Goal: Use online tool/utility: Utilize a website feature to perform a specific function

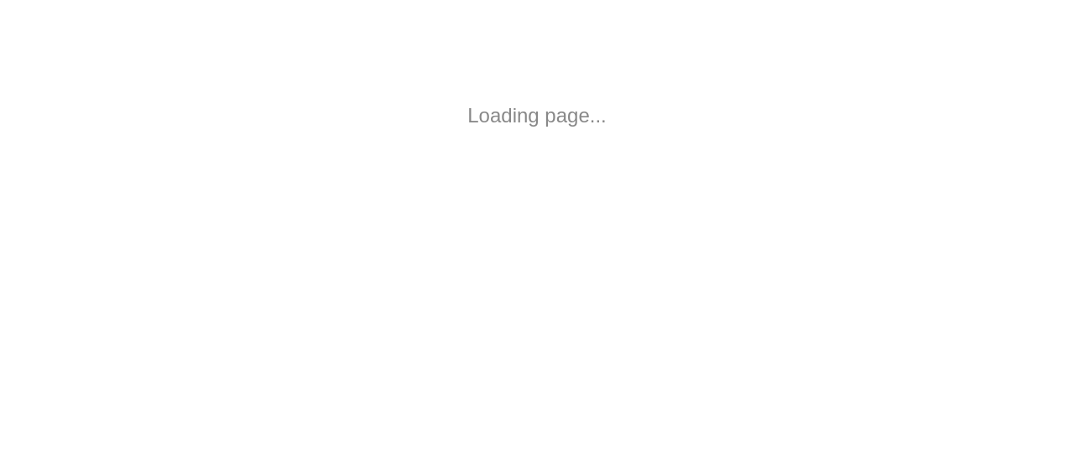
click at [802, 67] on body "Loading page..." at bounding box center [537, 116] width 1074 height 232
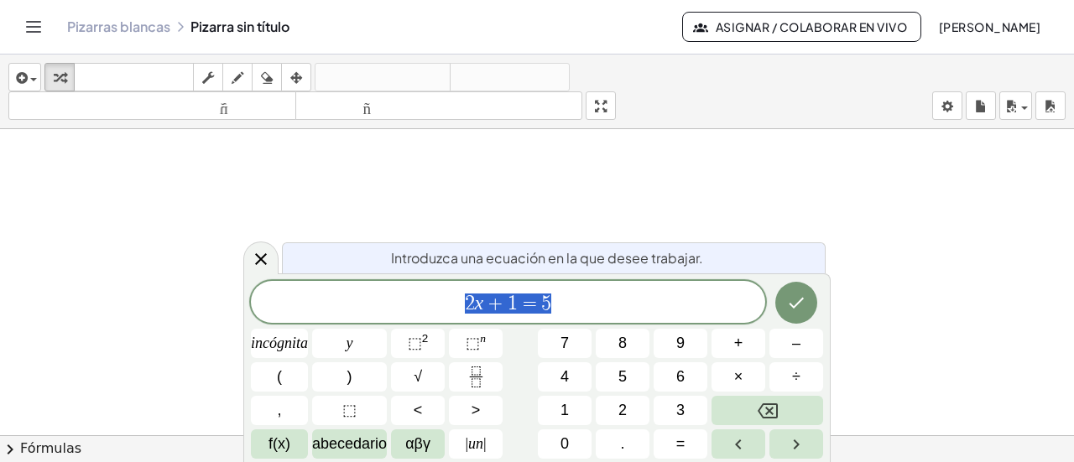
click at [565, 342] on font "7" at bounding box center [565, 343] width 8 height 17
click at [360, 446] on font "abecedario" at bounding box center [349, 444] width 75 height 17
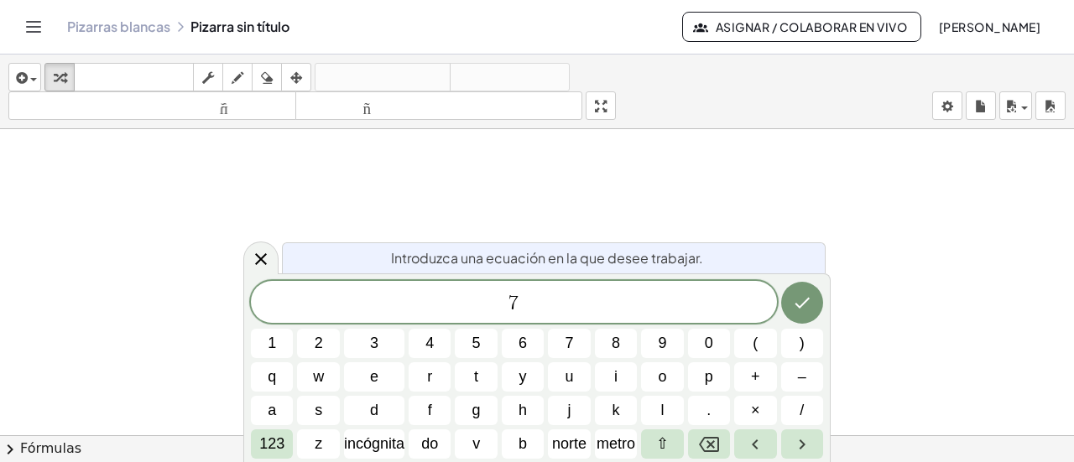
click at [755, 410] on span "×" at bounding box center [755, 410] width 9 height 23
click at [712, 445] on icon "Retroceso" at bounding box center [709, 445] width 20 height 20
click at [713, 446] on icon "Retroceso" at bounding box center [709, 444] width 20 height 15
click at [380, 443] on font "incógnita" at bounding box center [374, 444] width 60 height 17
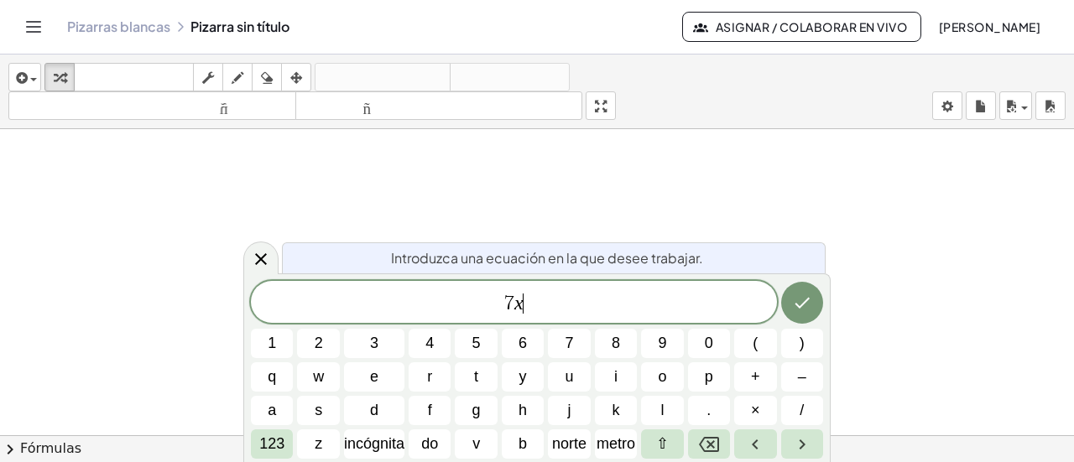
click at [755, 378] on span "+" at bounding box center [755, 377] width 9 height 23
click at [663, 342] on span "9" at bounding box center [662, 343] width 8 height 23
click at [431, 447] on font "do" at bounding box center [429, 444] width 17 height 17
click at [264, 452] on font "123" at bounding box center [271, 444] width 25 height 17
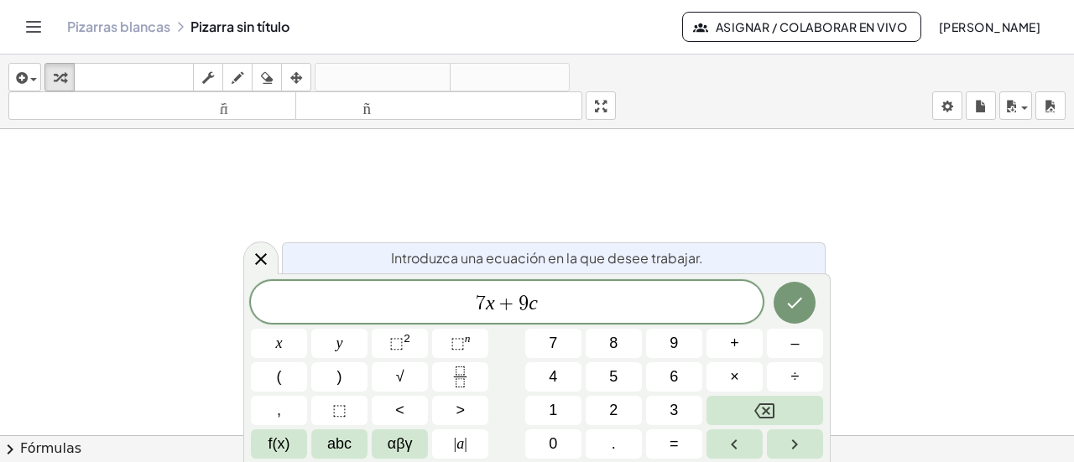
click at [760, 410] on icon "Backspace" at bounding box center [764, 411] width 20 height 20
click at [672, 440] on span "=" at bounding box center [674, 444] width 9 height 23
click at [669, 411] on button "3" at bounding box center [674, 410] width 56 height 29
click at [763, 87] on div "insertar Seleccione uno: Expresión matemática Función Texto Vídeo de YouTube Gr…" at bounding box center [537, 92] width 1074 height 75
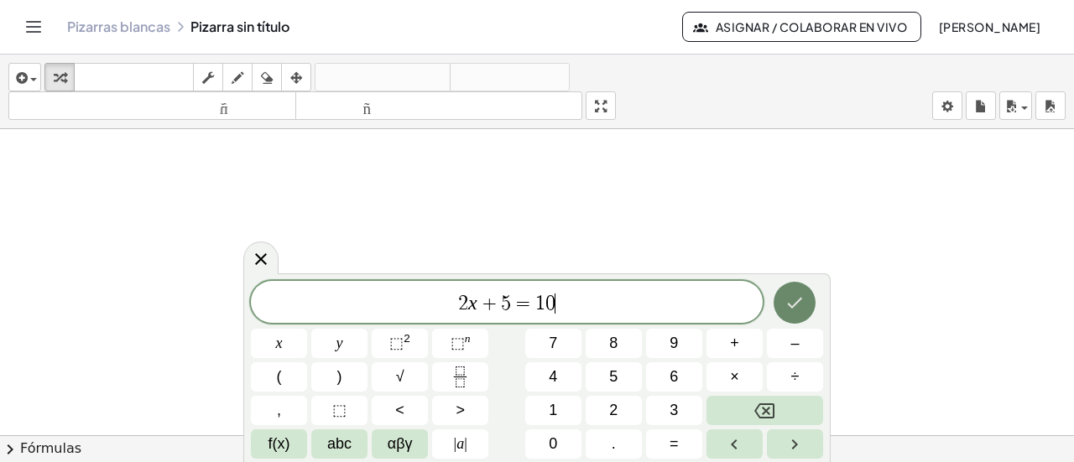
click at [798, 311] on icon "Hecho" at bounding box center [795, 303] width 20 height 20
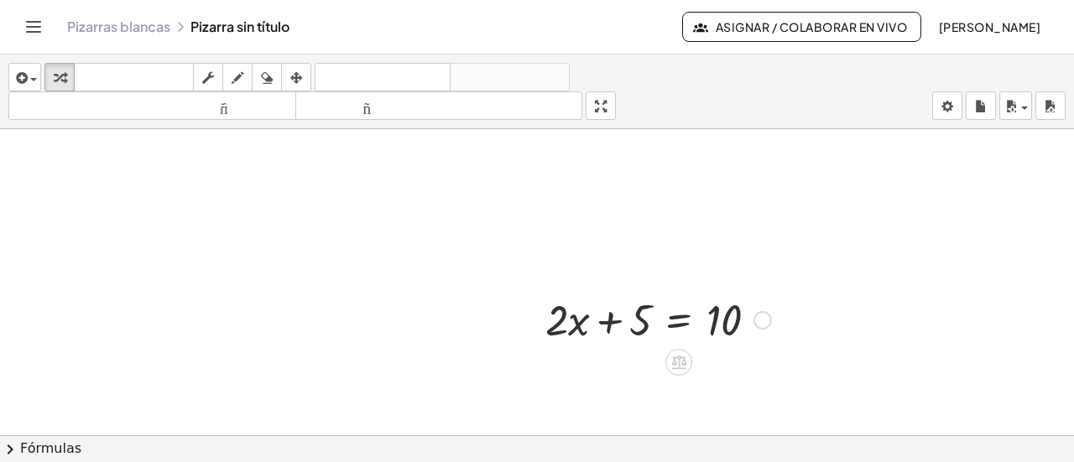
click at [637, 329] on div at bounding box center [658, 318] width 243 height 57
drag, startPoint x: 641, startPoint y: 316, endPoint x: 831, endPoint y: 307, distance: 189.9
drag, startPoint x: 639, startPoint y: 321, endPoint x: 871, endPoint y: 353, distance: 233.9
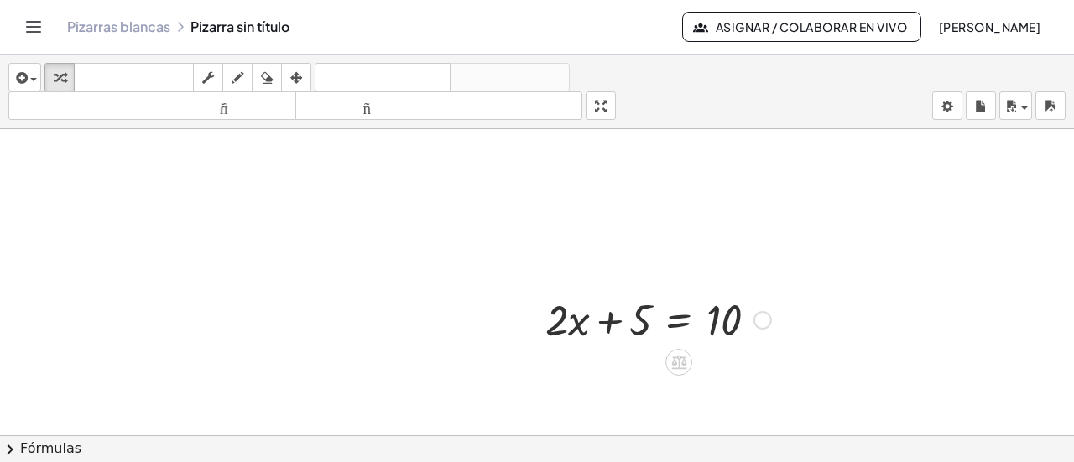
click at [759, 321] on div at bounding box center [763, 320] width 18 height 18
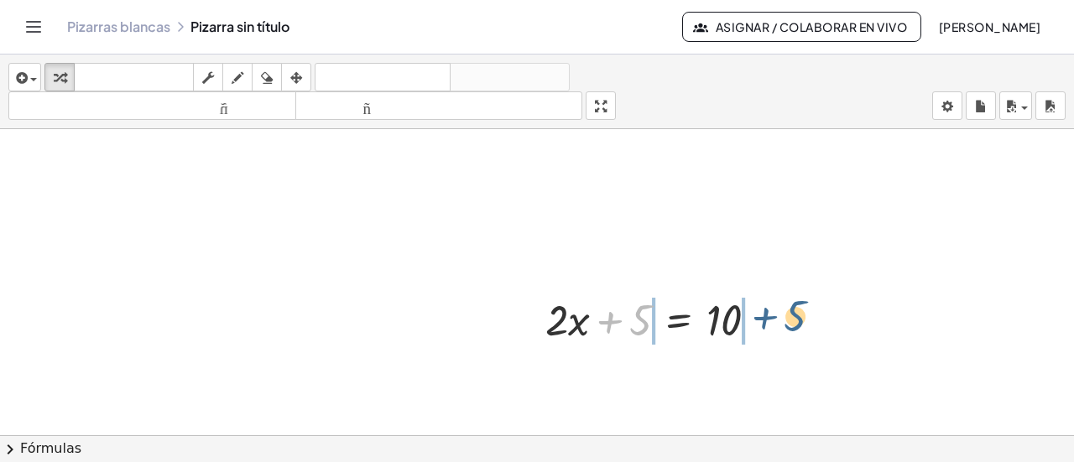
drag, startPoint x: 632, startPoint y: 331, endPoint x: 787, endPoint y: 326, distance: 155.3
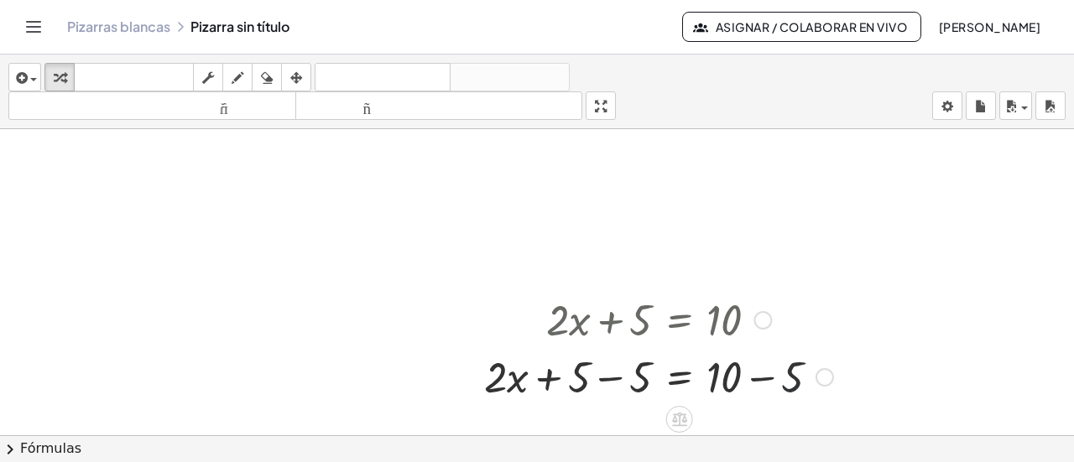
click at [792, 378] on div at bounding box center [659, 375] width 366 height 57
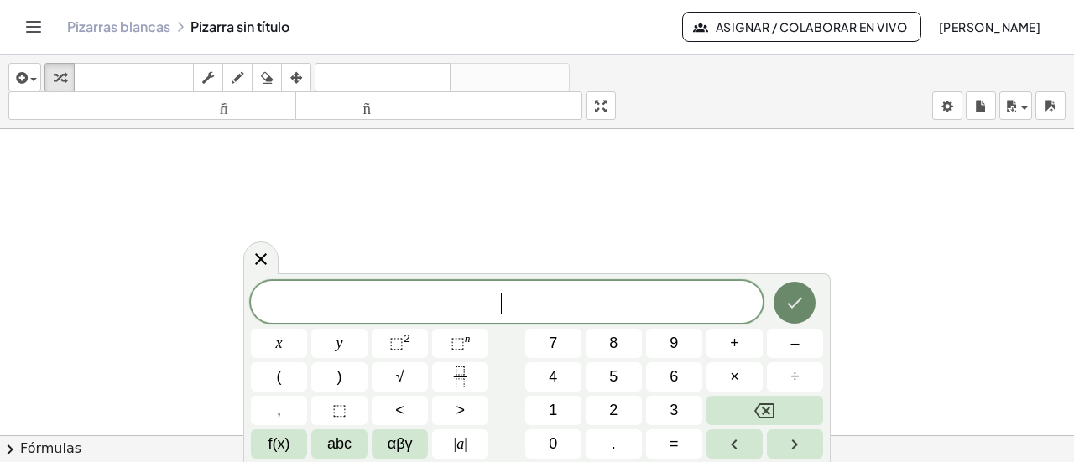
click at [789, 301] on icon "Hecho" at bounding box center [795, 303] width 20 height 20
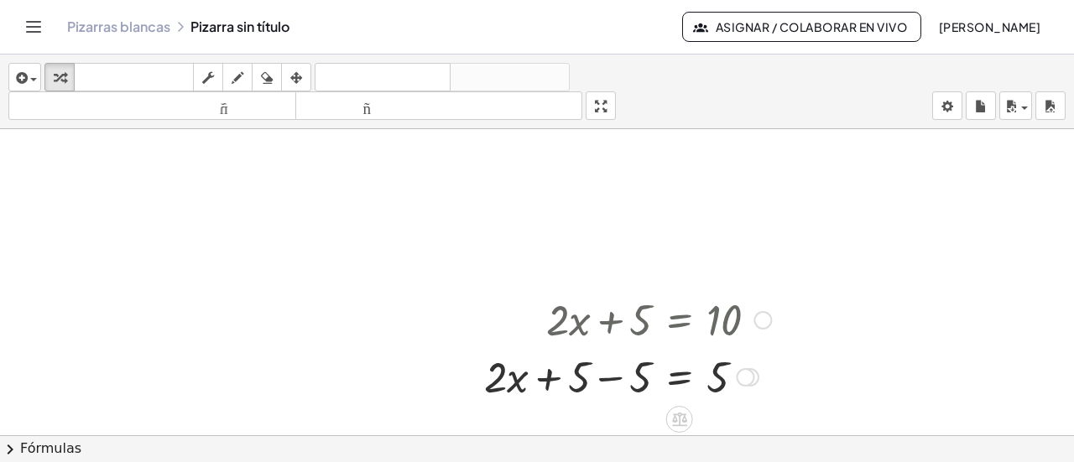
click at [747, 378] on div at bounding box center [745, 377] width 18 height 18
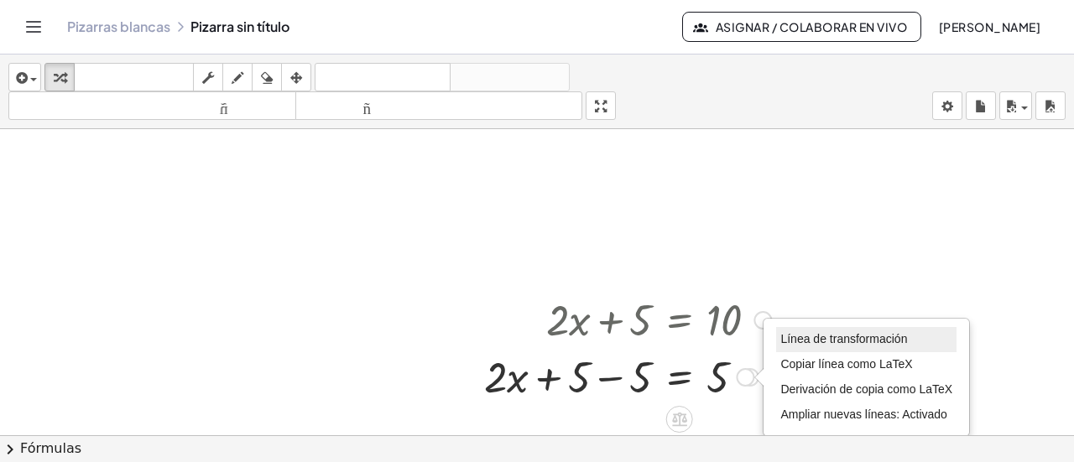
click at [816, 337] on font "Línea de transformación" at bounding box center [843, 338] width 127 height 13
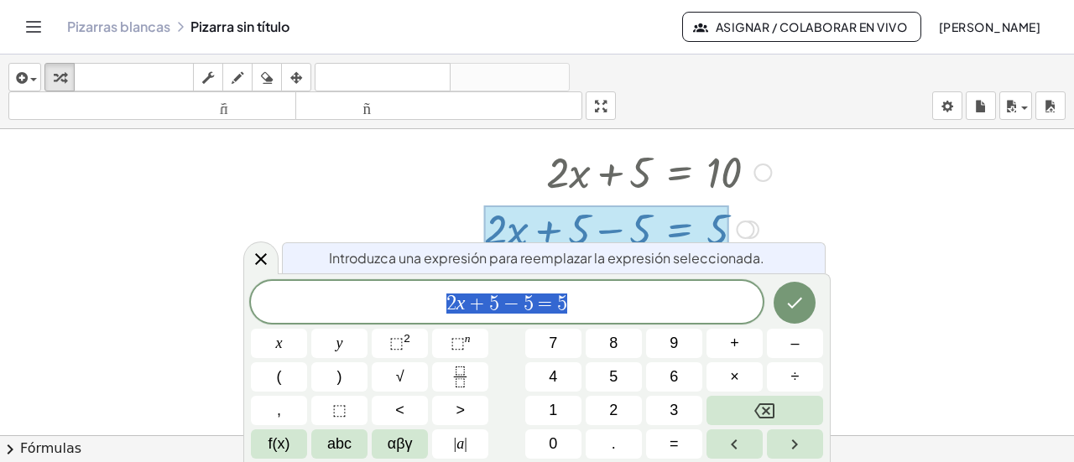
scroll to position [149, 0]
click at [554, 308] on span "2 x + 5 = 5 ​" at bounding box center [507, 303] width 512 height 23
click at [786, 301] on icon "Hecho" at bounding box center [795, 303] width 20 height 20
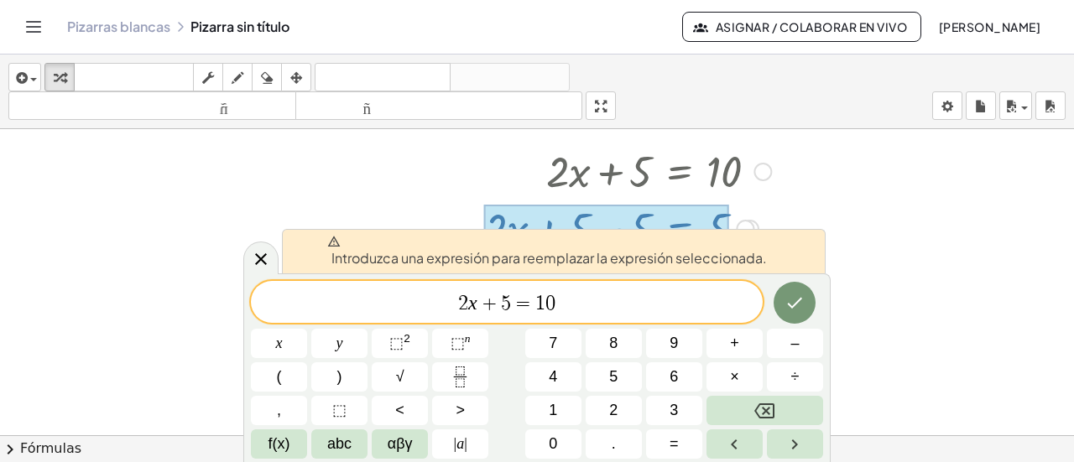
click at [784, 208] on div "+ · 2 · x + 5 = 10 + · 2 · x + 5 − 5 = + 10 − 5 + · 2 · x = + 5 − 5 5 Arreglar …" at bounding box center [621, 199] width 325 height 123
click at [765, 169] on div at bounding box center [763, 172] width 18 height 18
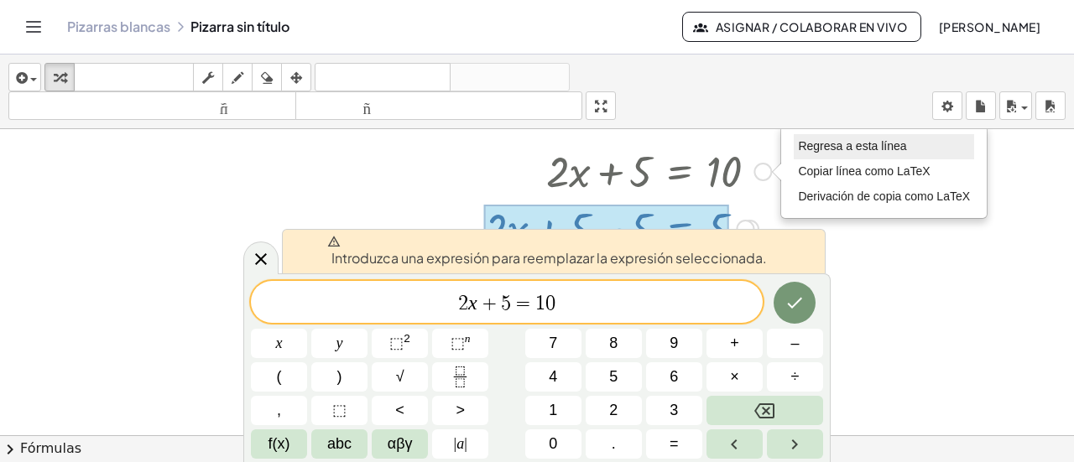
click at [829, 152] on li "Regresa a esta línea" at bounding box center [884, 146] width 180 height 25
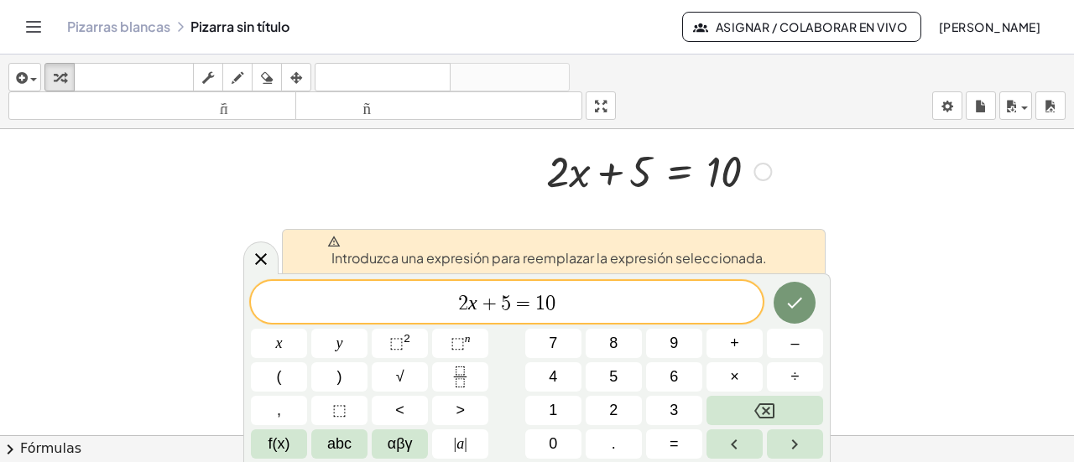
click at [812, 186] on div at bounding box center [537, 355] width 1074 height 748
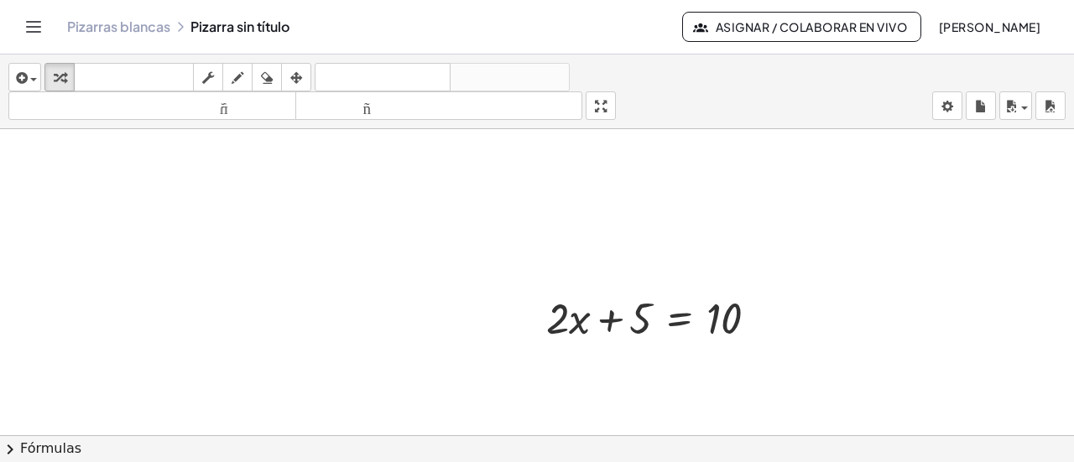
scroll to position [0, 0]
click at [769, 316] on div "Regresa a esta línea Copiar línea como LaTeX Derivación de copia como LaTeX" at bounding box center [763, 320] width 18 height 18
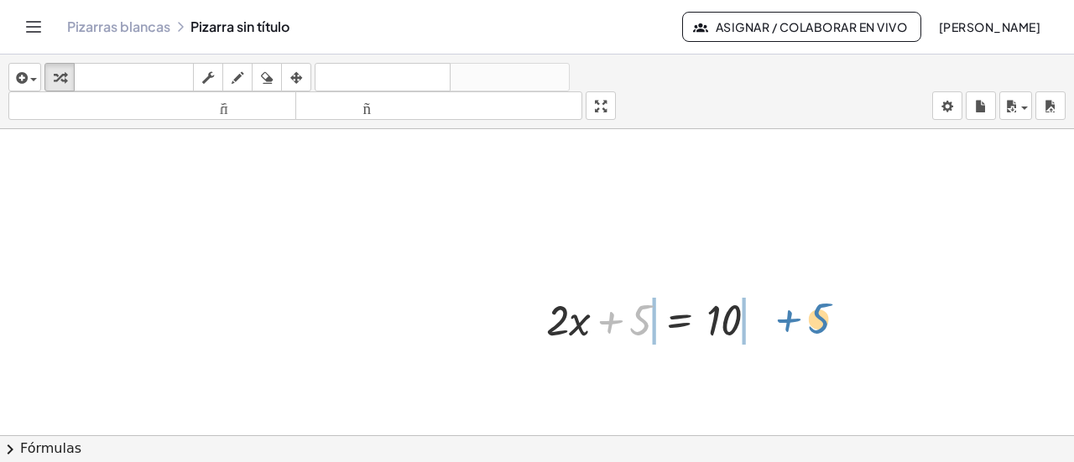
drag, startPoint x: 639, startPoint y: 325, endPoint x: 819, endPoint y: 323, distance: 179.6
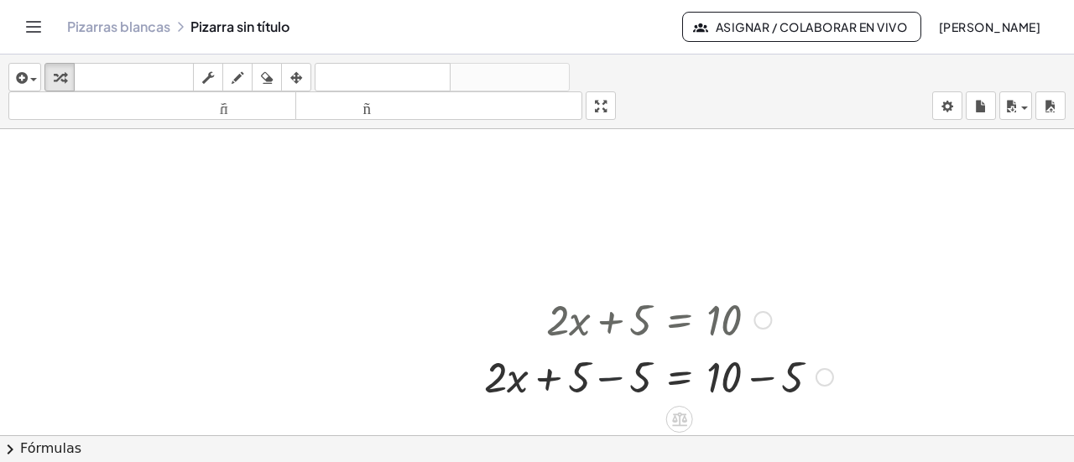
click at [626, 382] on div at bounding box center [628, 375] width 304 height 57
click at [638, 384] on div at bounding box center [628, 375] width 304 height 57
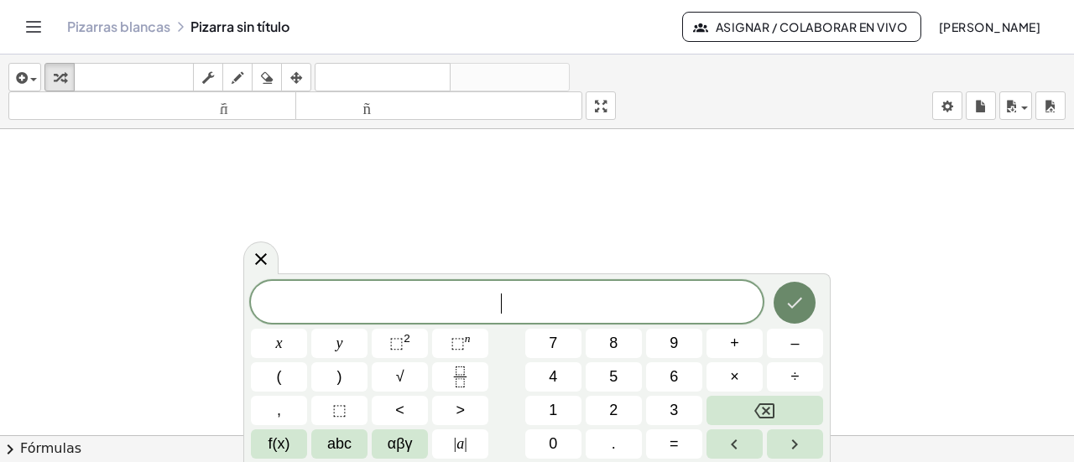
click at [811, 303] on button "Hecho" at bounding box center [795, 303] width 42 height 42
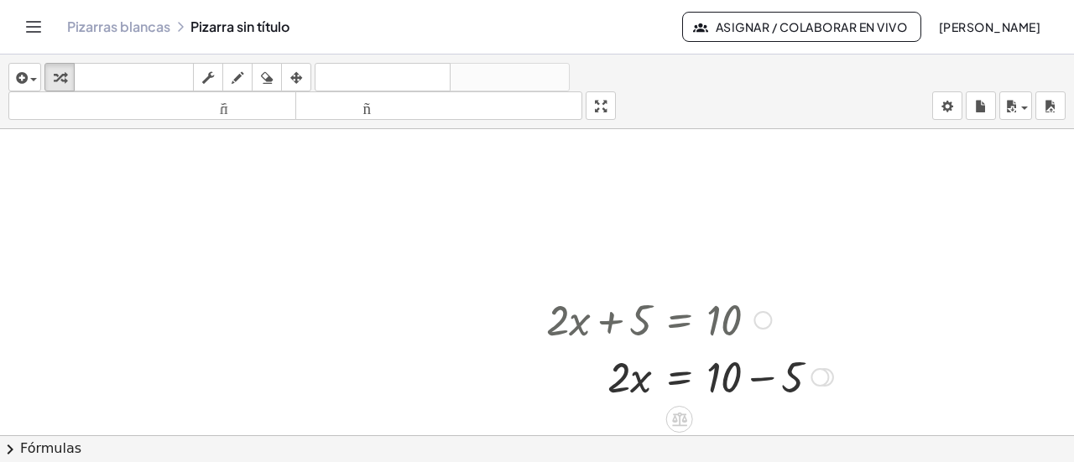
click at [722, 381] on div at bounding box center [628, 375] width 304 height 57
click at [733, 381] on div at bounding box center [628, 375] width 304 height 57
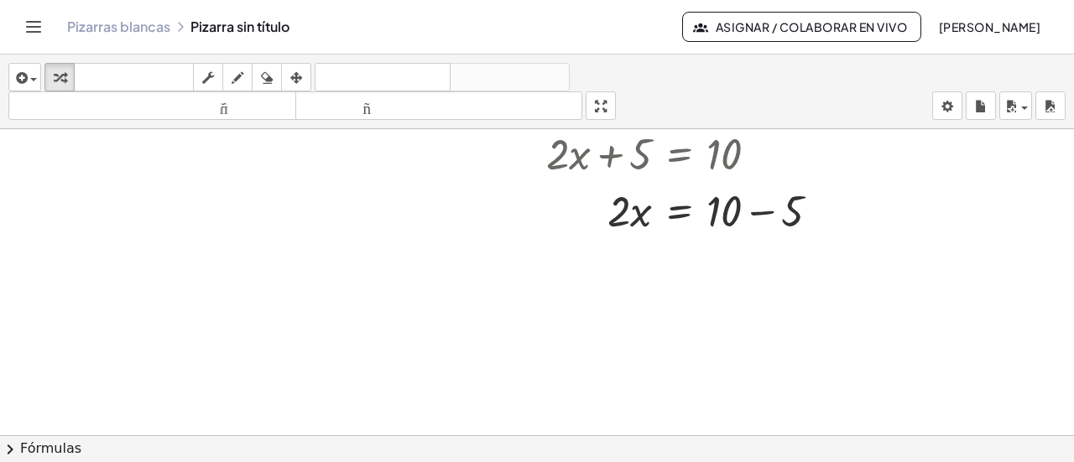
scroll to position [169, 0]
click at [728, 211] on div at bounding box center [628, 207] width 304 height 57
click at [719, 212] on div at bounding box center [628, 207] width 304 height 57
click at [796, 209] on div at bounding box center [537, 335] width 1074 height 748
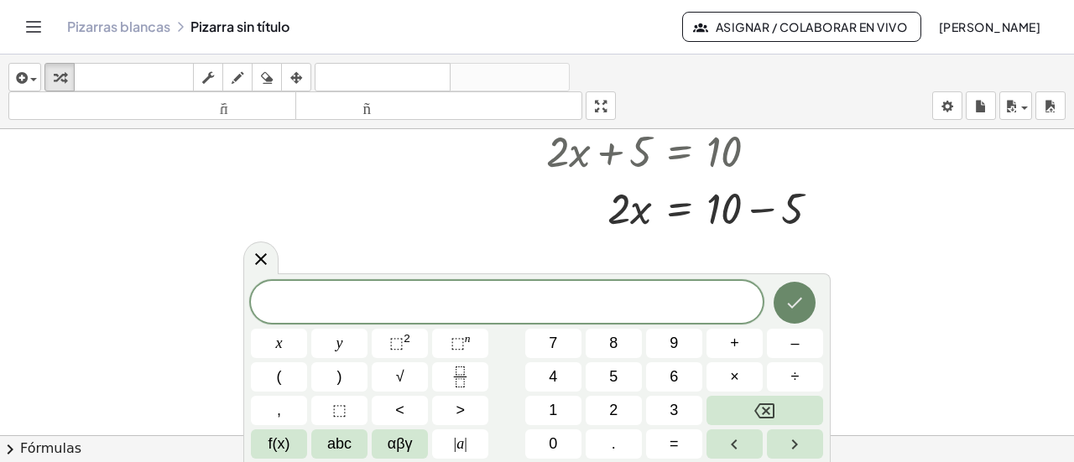
click at [782, 301] on button "Hecho" at bounding box center [795, 303] width 42 height 42
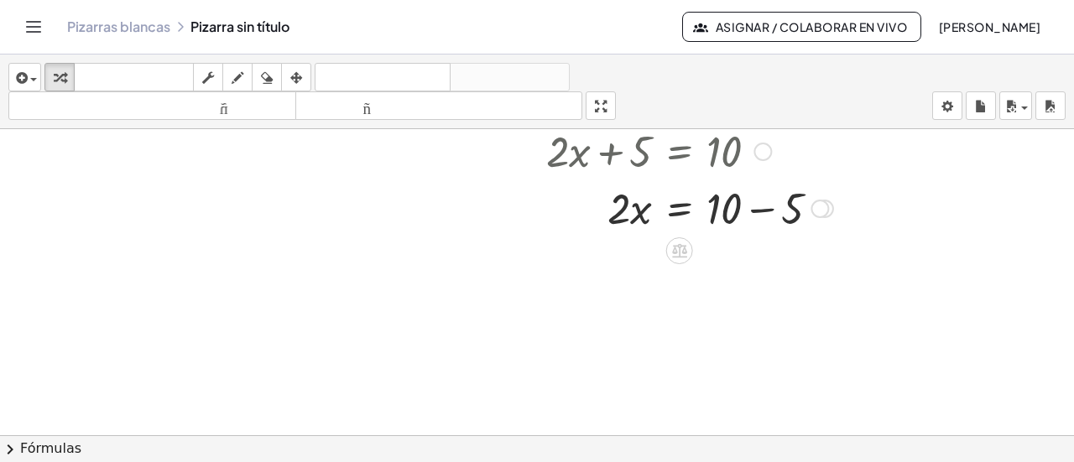
click at [624, 209] on div at bounding box center [628, 207] width 304 height 57
click at [609, 212] on div at bounding box center [628, 207] width 304 height 57
click at [792, 209] on div at bounding box center [537, 335] width 1074 height 748
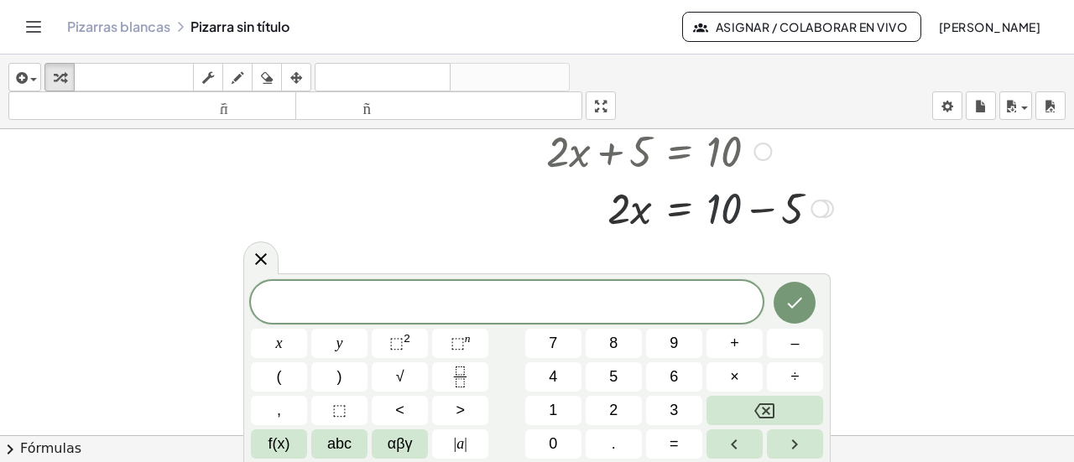
click at [723, 206] on div at bounding box center [628, 207] width 304 height 57
click at [795, 301] on icon "Hecho" at bounding box center [795, 303] width 20 height 20
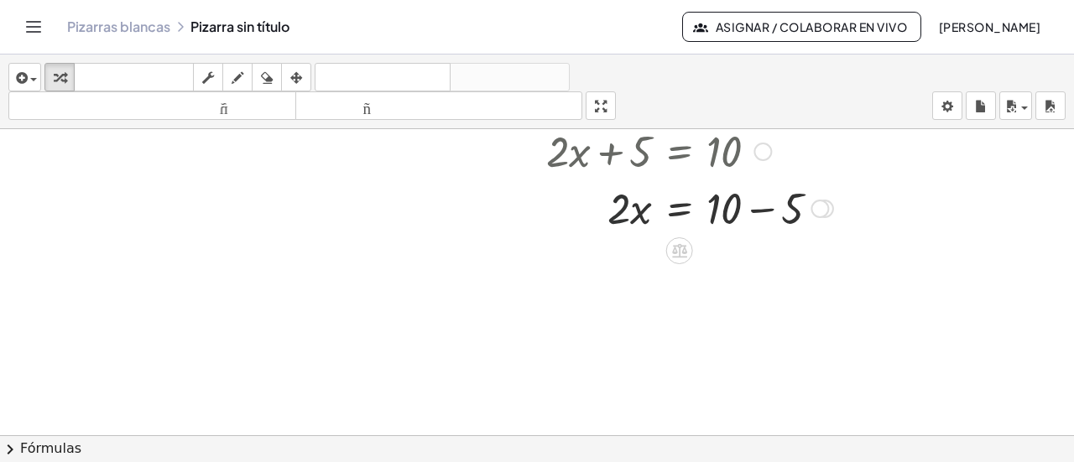
click at [630, 212] on div at bounding box center [628, 207] width 304 height 57
click at [924, 263] on div at bounding box center [537, 335] width 1074 height 748
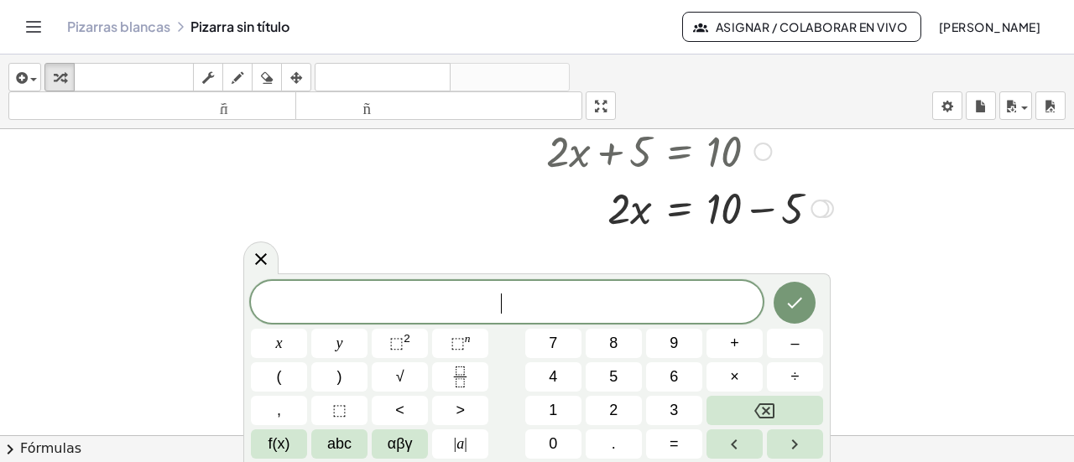
click at [722, 214] on div at bounding box center [628, 207] width 304 height 57
click at [619, 214] on div at bounding box center [628, 207] width 304 height 57
click at [789, 211] on div at bounding box center [537, 335] width 1074 height 748
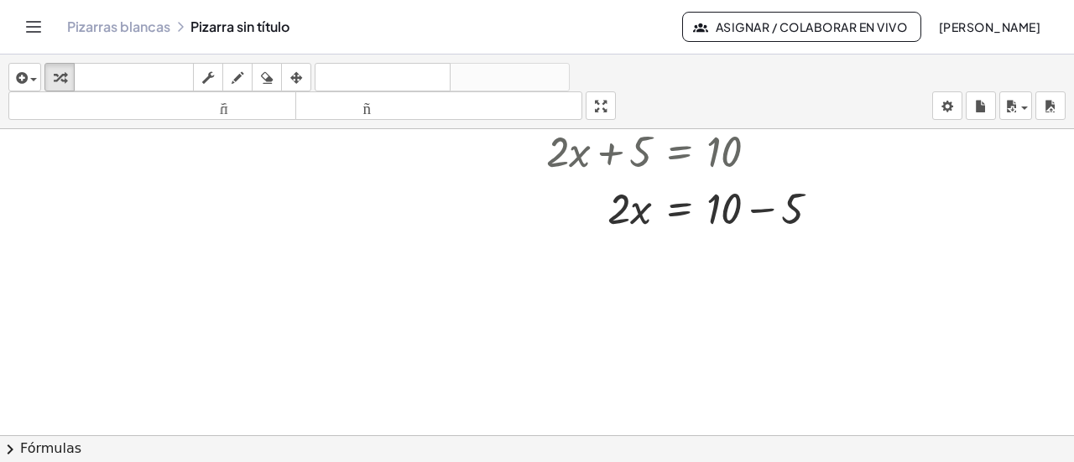
click at [789, 211] on div at bounding box center [537, 335] width 1074 height 748
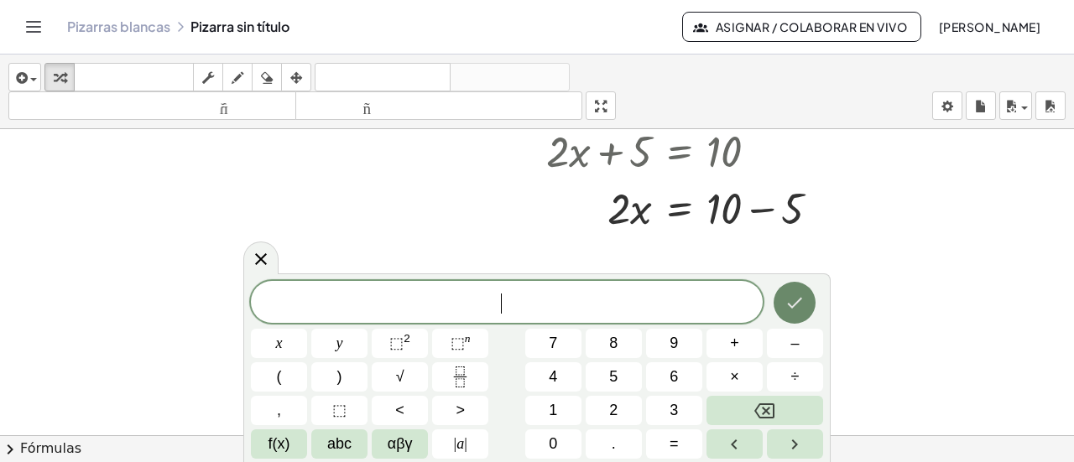
click at [791, 295] on icon "Hecho" at bounding box center [795, 303] width 20 height 20
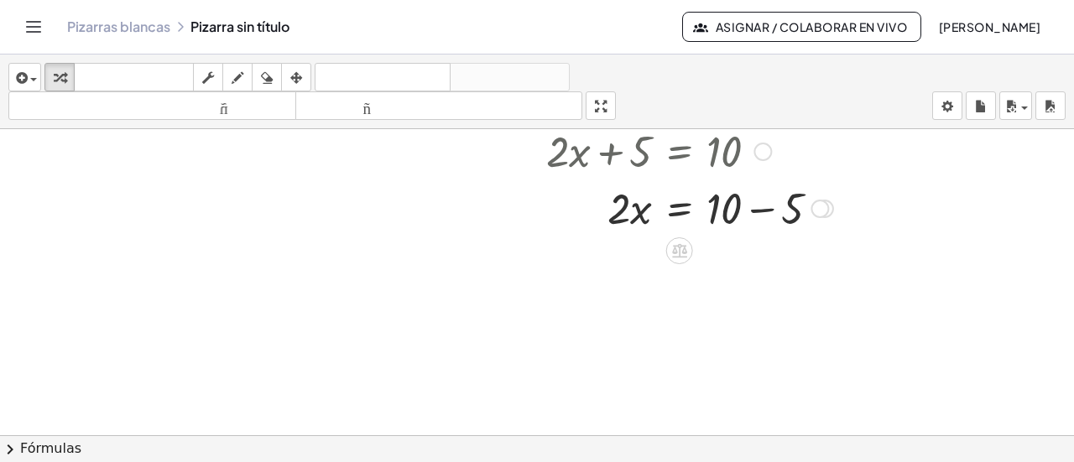
click at [754, 151] on div at bounding box center [763, 152] width 18 height 18
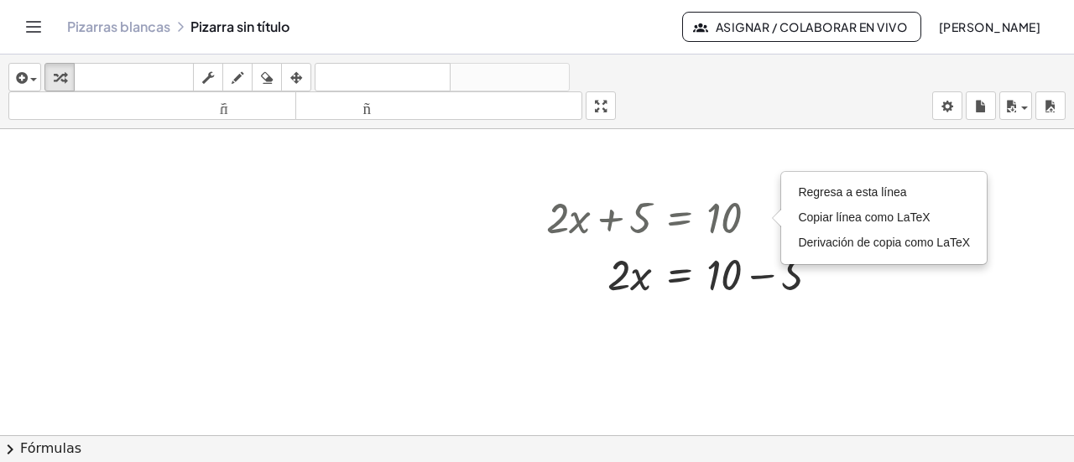
scroll to position [87, 0]
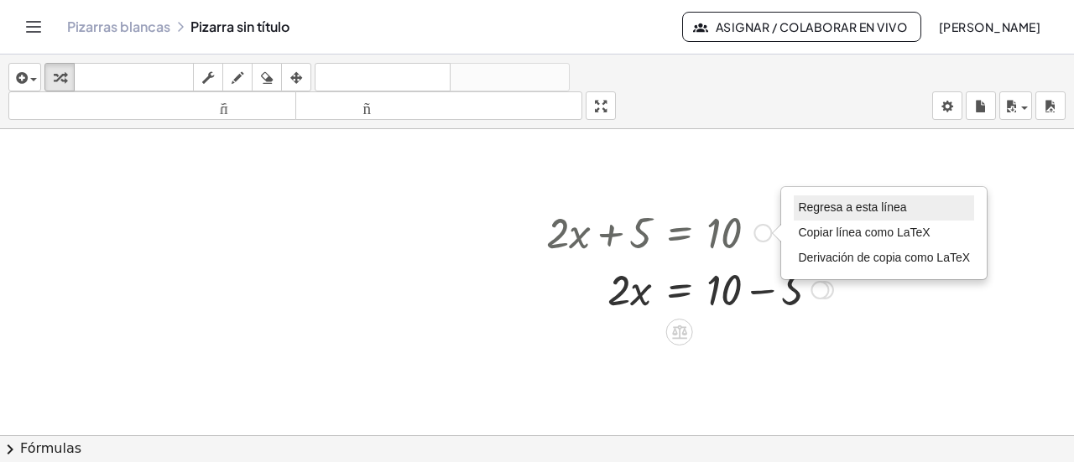
click at [915, 211] on li "Regresa a esta línea" at bounding box center [884, 208] width 180 height 25
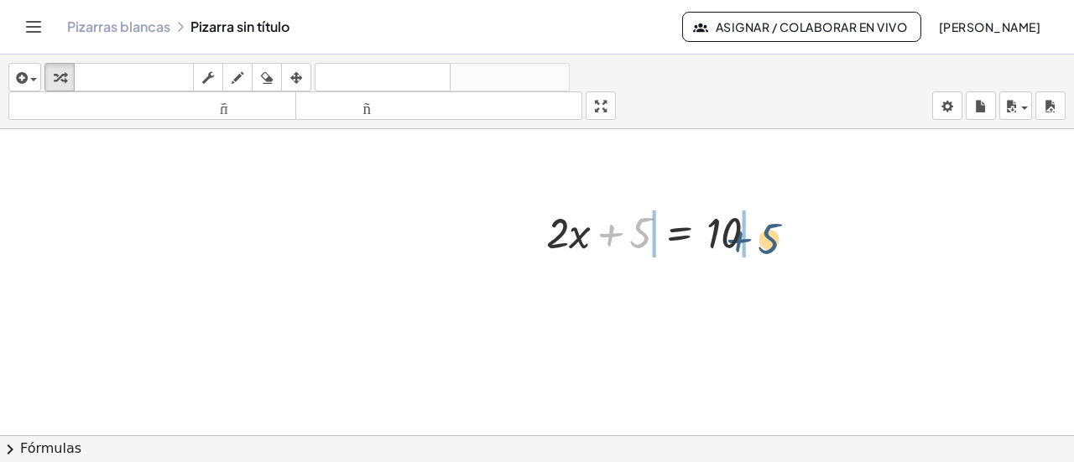
drag, startPoint x: 636, startPoint y: 230, endPoint x: 774, endPoint y: 237, distance: 137.8
click at [774, 237] on div at bounding box center [628, 231] width 304 height 57
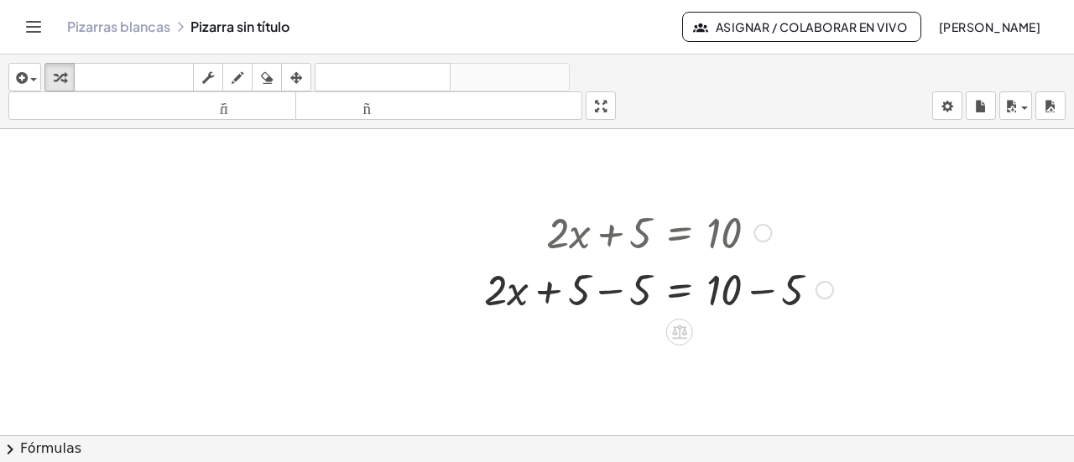
click at [572, 296] on div at bounding box center [628, 288] width 304 height 57
click at [638, 284] on div at bounding box center [628, 288] width 304 height 57
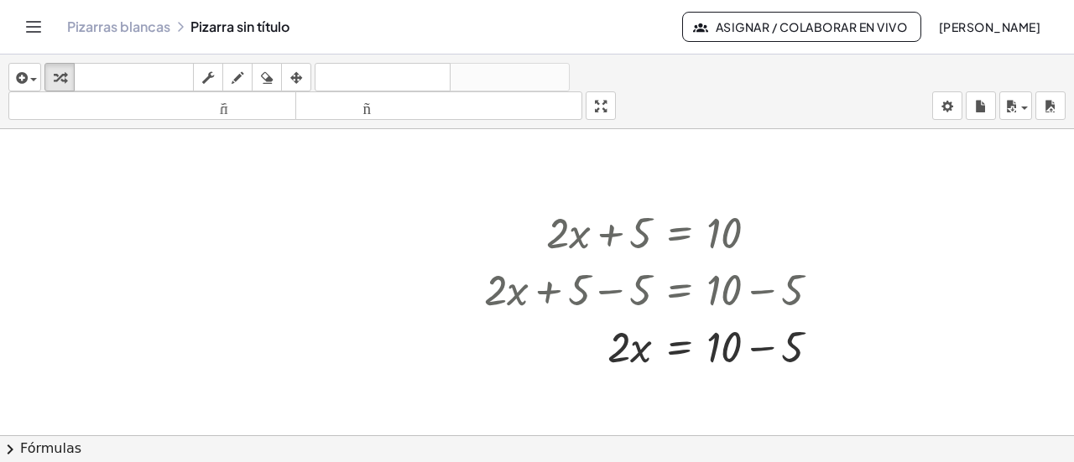
click at [784, 355] on div at bounding box center [537, 416] width 1074 height 748
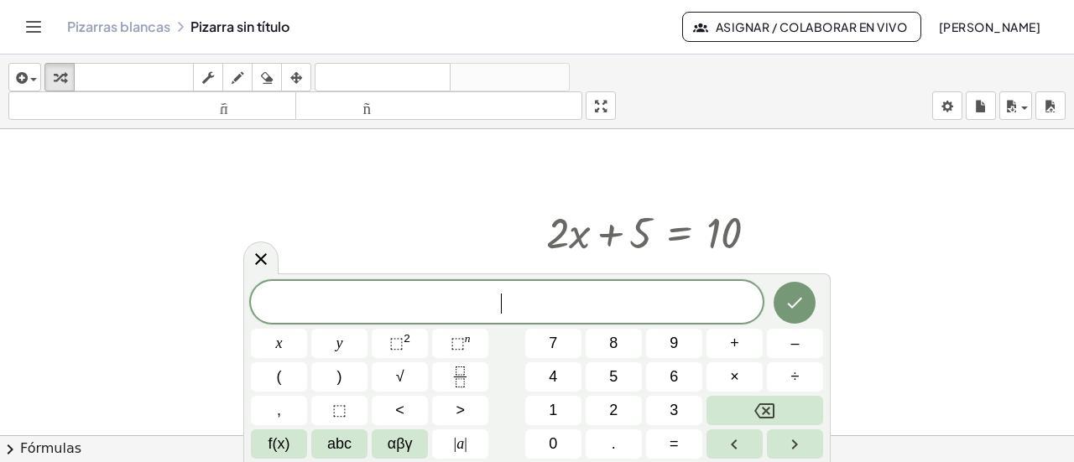
click at [811, 217] on div at bounding box center [537, 416] width 1074 height 748
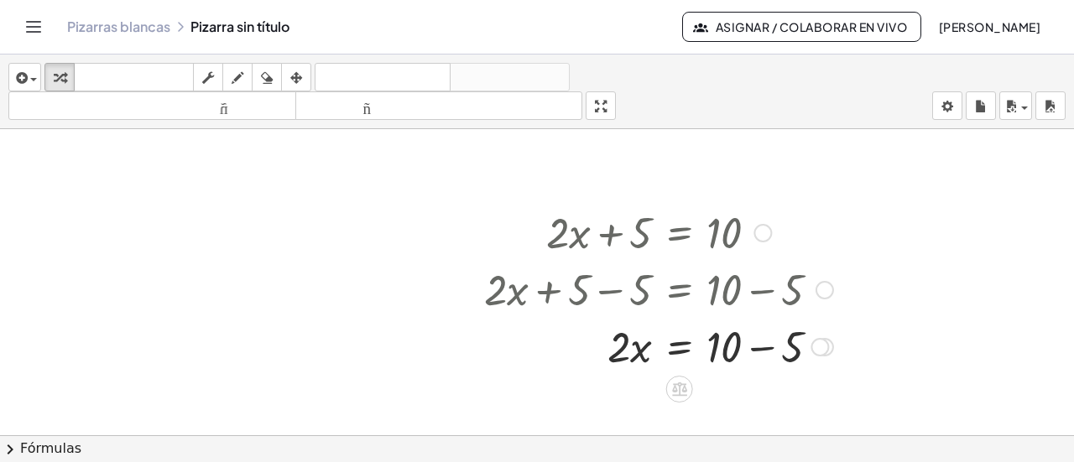
click at [736, 350] on div at bounding box center [628, 345] width 304 height 57
click at [756, 348] on div at bounding box center [628, 345] width 304 height 57
click at [762, 234] on div at bounding box center [763, 233] width 18 height 18
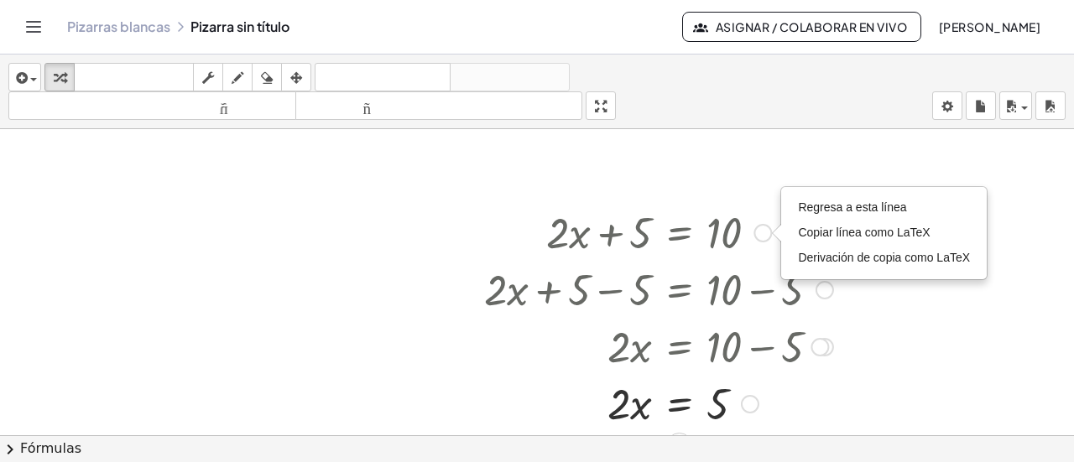
click at [819, 276] on div "Regresa a esta línea Copiar línea como LaTeX Derivación de copia como LaTeX" at bounding box center [884, 233] width 204 height 91
click at [819, 289] on div at bounding box center [537, 416] width 1074 height 748
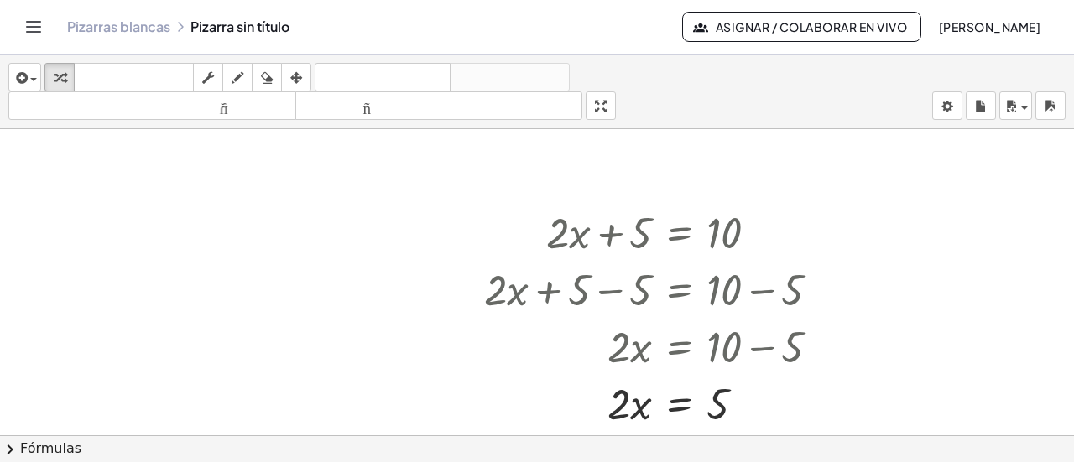
drag, startPoint x: 819, startPoint y: 289, endPoint x: 831, endPoint y: 296, distance: 14.0
click at [831, 296] on div at bounding box center [537, 416] width 1074 height 748
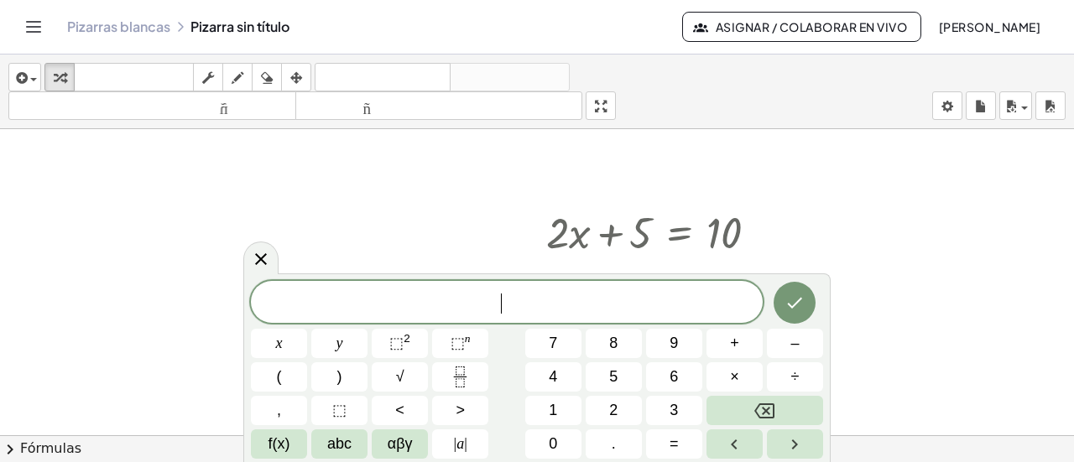
click at [838, 257] on div at bounding box center [537, 416] width 1074 height 748
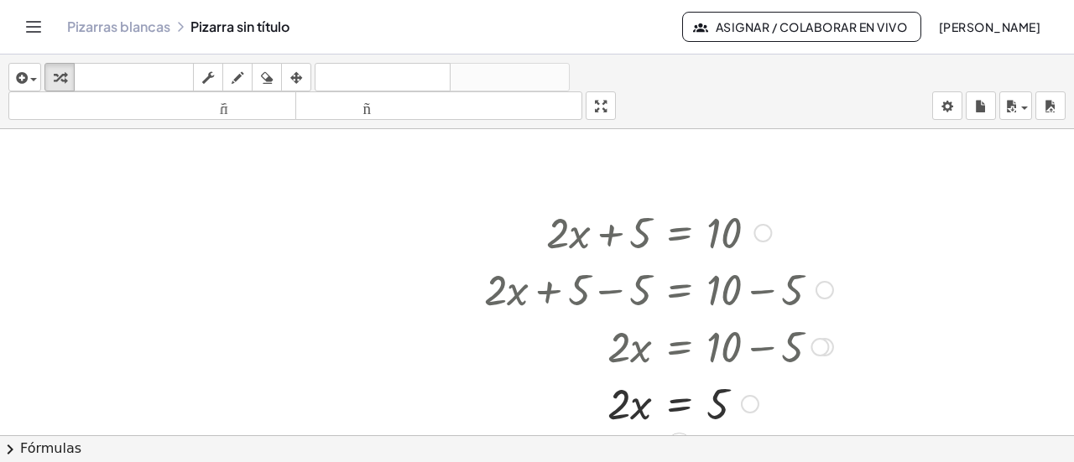
click at [761, 232] on div "Regresa a esta línea Copiar línea como LaTeX Derivación de copia como LaTeX" at bounding box center [763, 233] width 18 height 18
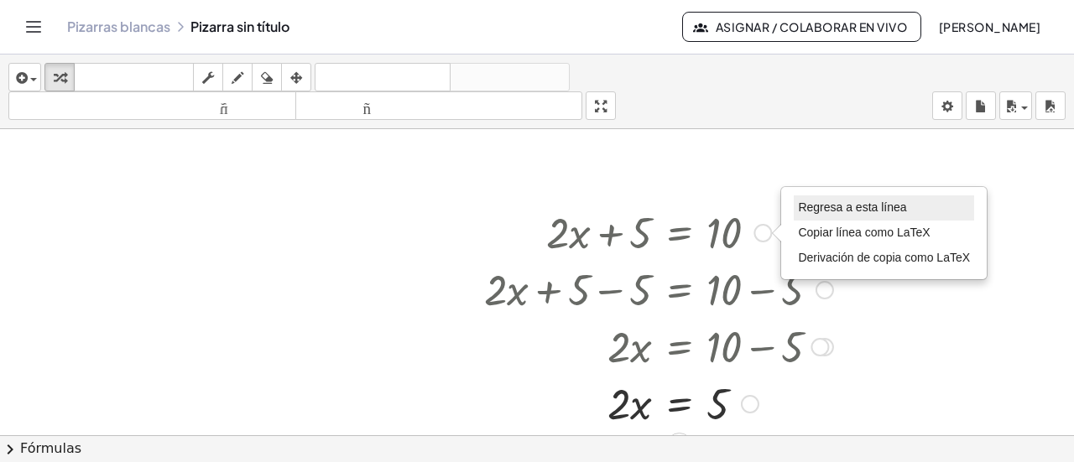
click at [806, 209] on font "Regresa a esta línea" at bounding box center [852, 207] width 108 height 13
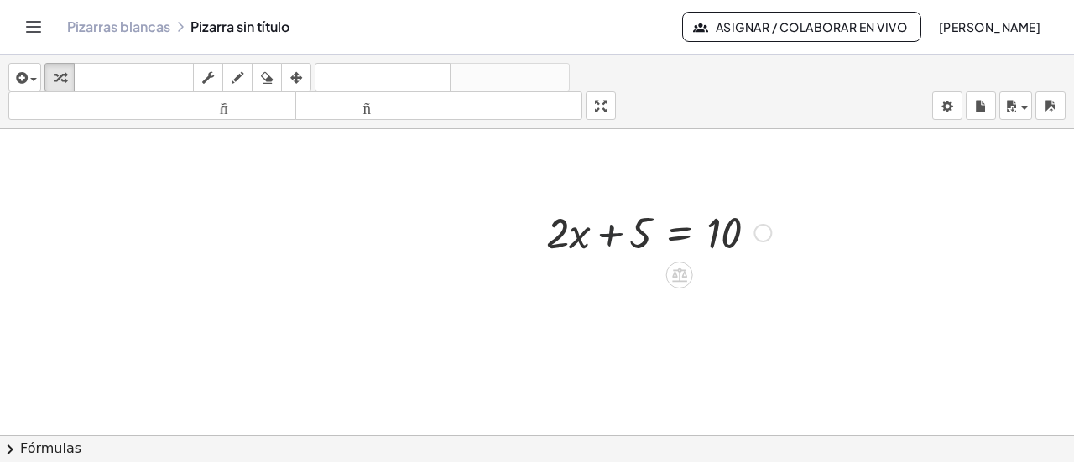
click at [603, 232] on div at bounding box center [628, 231] width 304 height 57
drag, startPoint x: 639, startPoint y: 227, endPoint x: 839, endPoint y: 234, distance: 199.8
drag, startPoint x: 638, startPoint y: 236, endPoint x: 805, endPoint y: 243, distance: 167.1
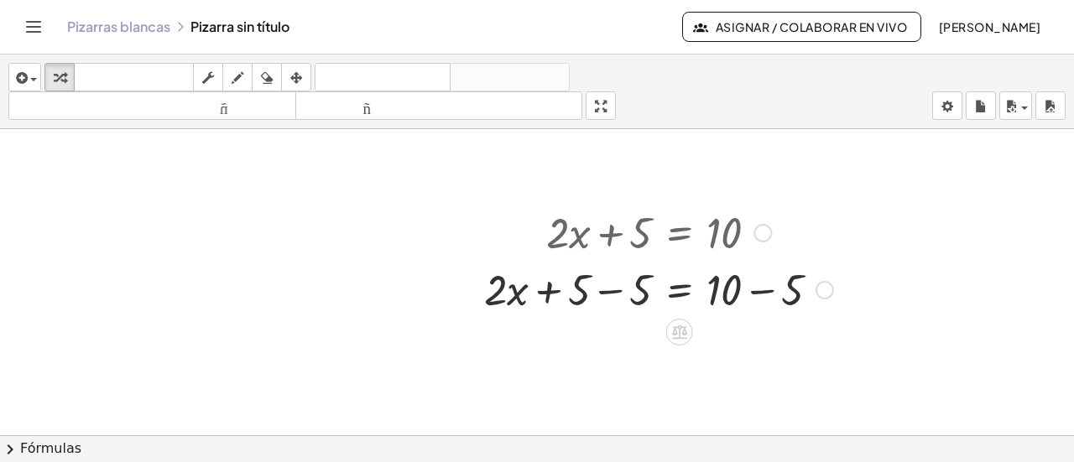
click at [604, 292] on div at bounding box center [628, 288] width 304 height 57
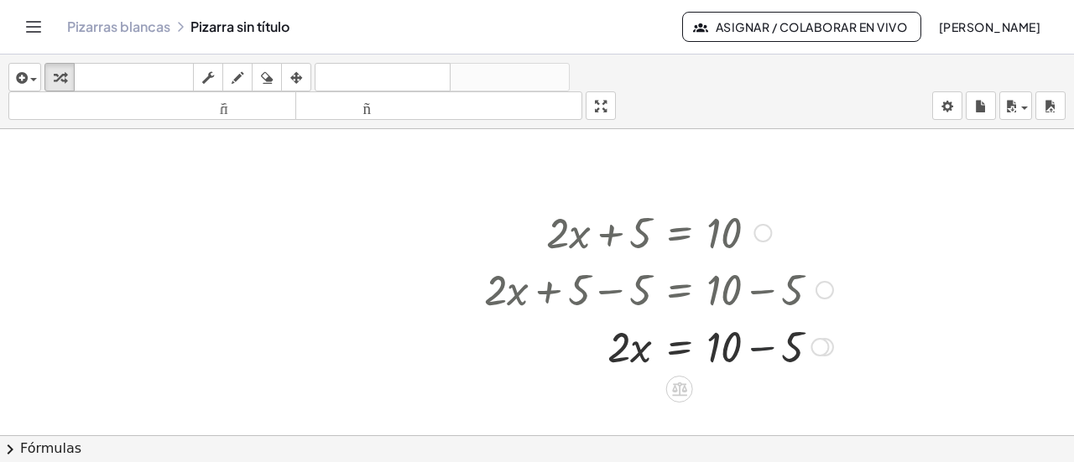
click at [761, 347] on div at bounding box center [628, 345] width 304 height 57
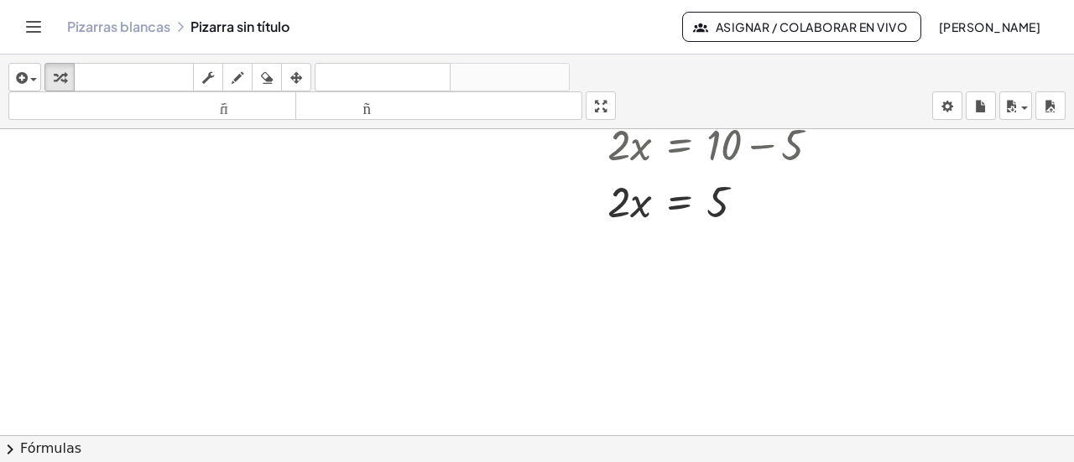
scroll to position [294, 0]
click at [624, 204] on div at bounding box center [628, 196] width 304 height 57
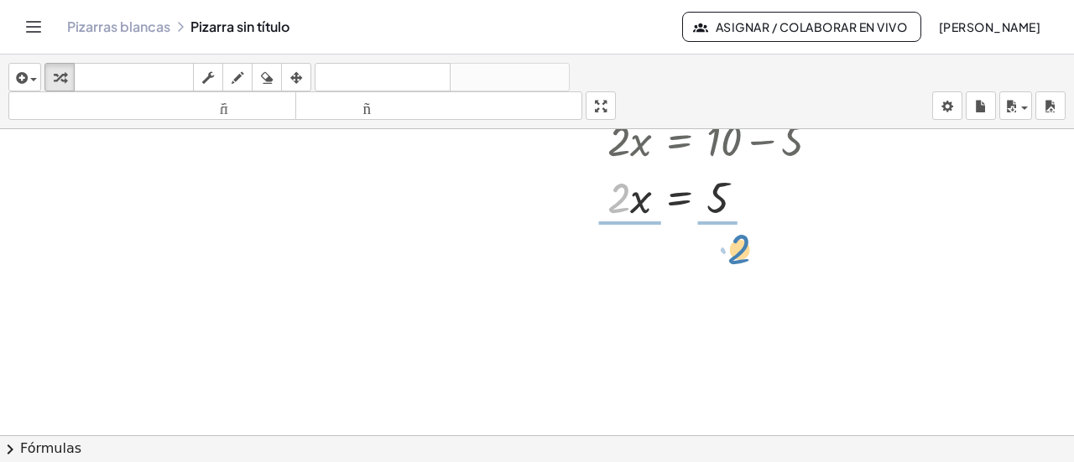
drag, startPoint x: 621, startPoint y: 204, endPoint x: 742, endPoint y: 255, distance: 131.2
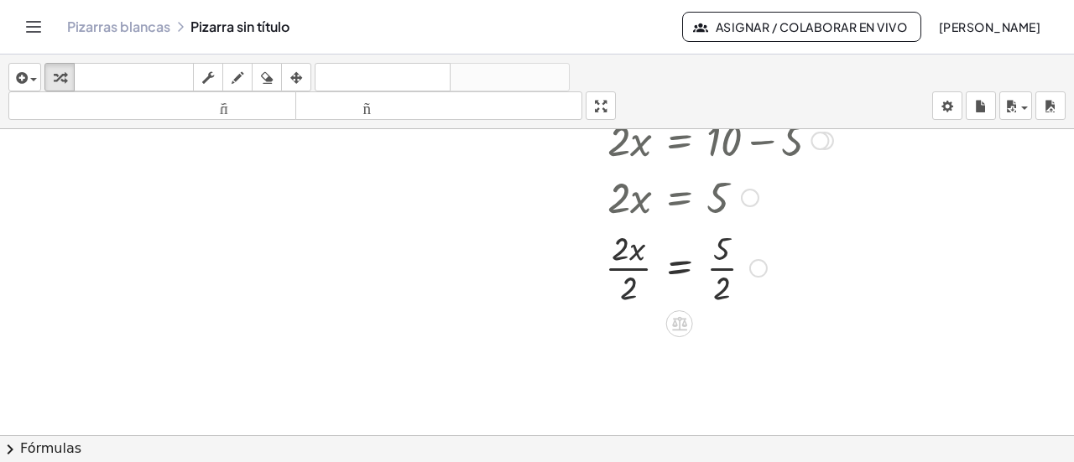
click at [629, 281] on div at bounding box center [628, 267] width 304 height 84
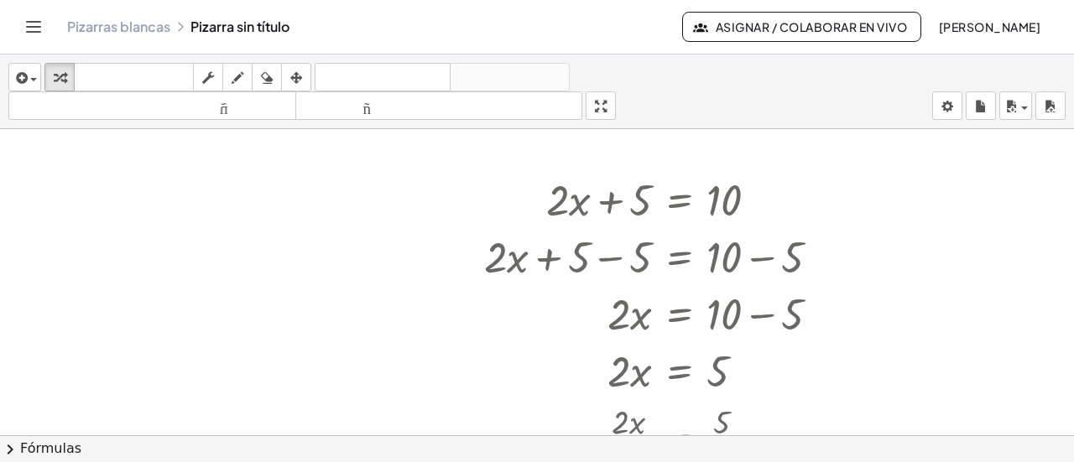
scroll to position [117, 0]
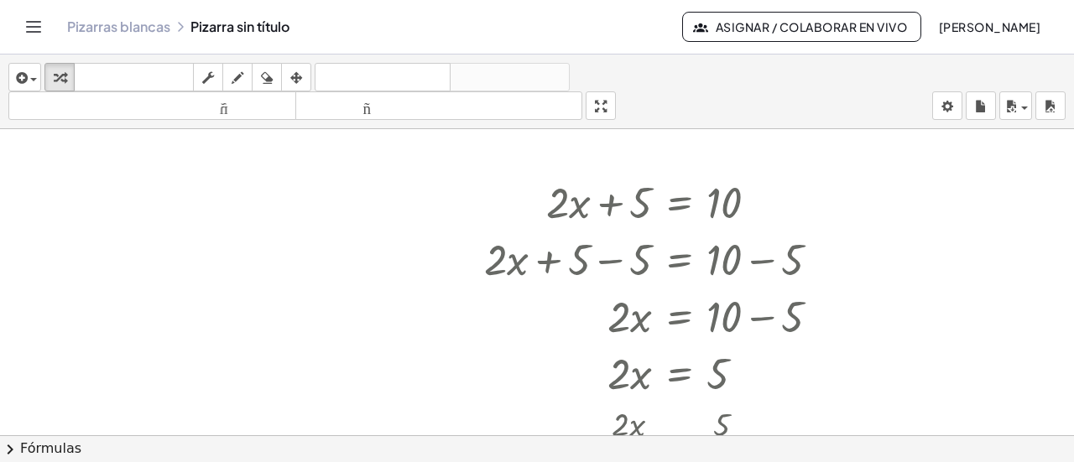
click at [35, 34] on icon "Cambiar navegación" at bounding box center [33, 27] width 20 height 20
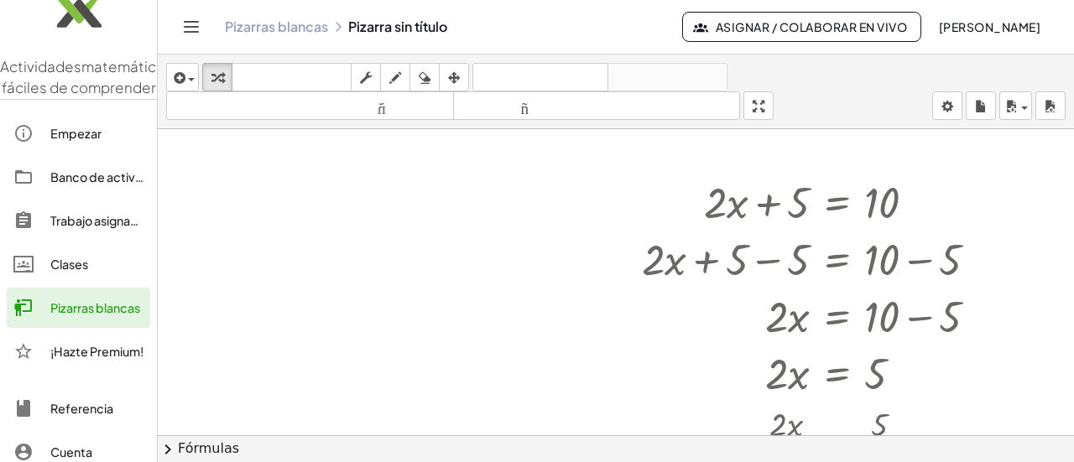
scroll to position [0, 0]
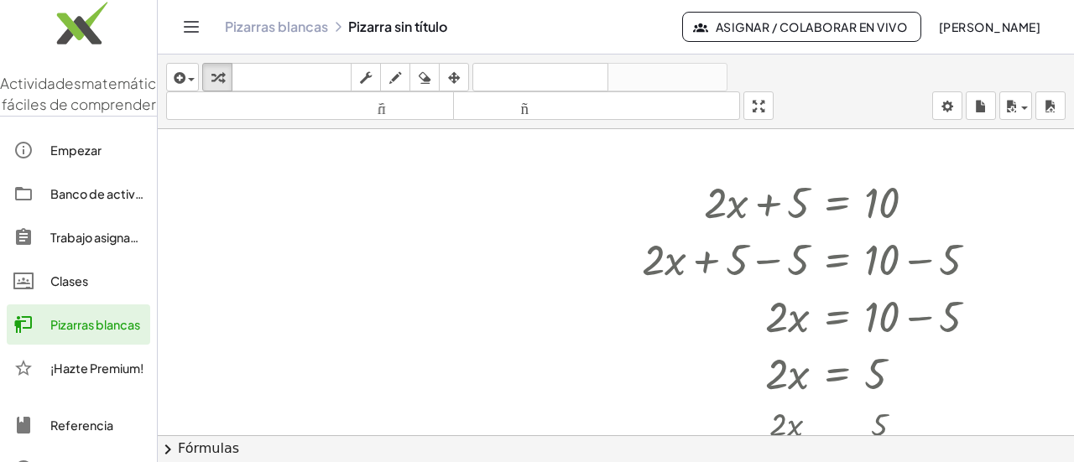
click at [182, 27] on icon "Cambiar navegación" at bounding box center [191, 27] width 20 height 20
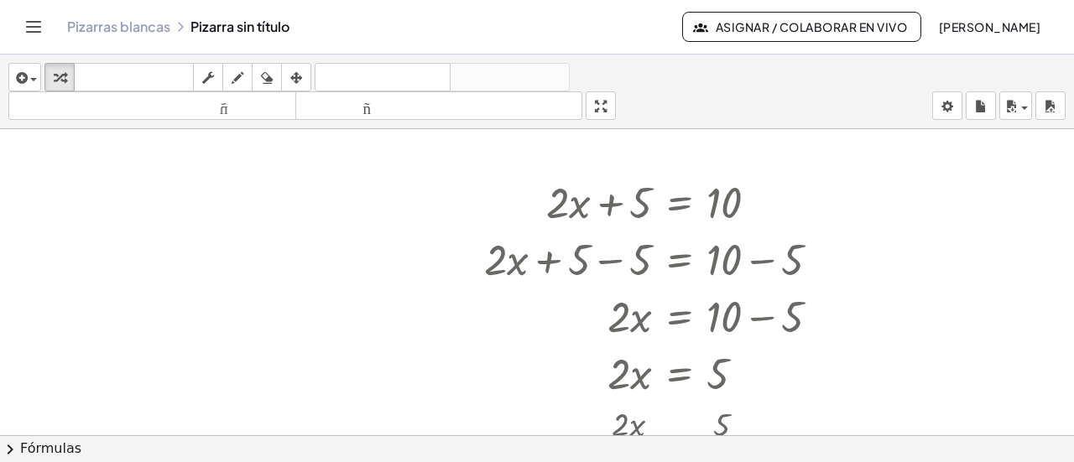
click at [29, 31] on icon "Cambiar navegación" at bounding box center [34, 27] width 14 height 10
